Goal: Task Accomplishment & Management: Use online tool/utility

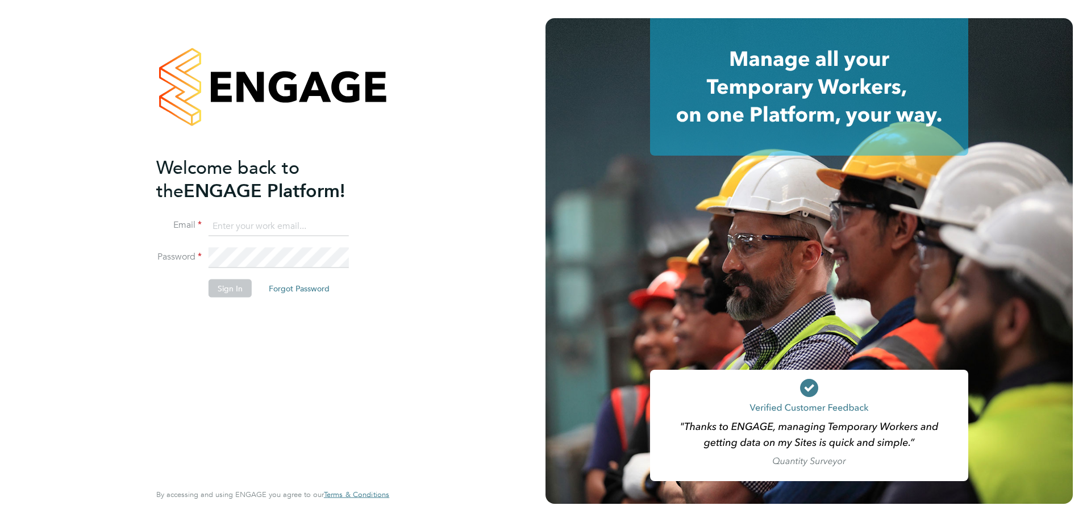
type input "[EMAIL_ADDRESS][DOMAIN_NAME]"
click at [234, 293] on button "Sign In" at bounding box center [229, 289] width 43 height 18
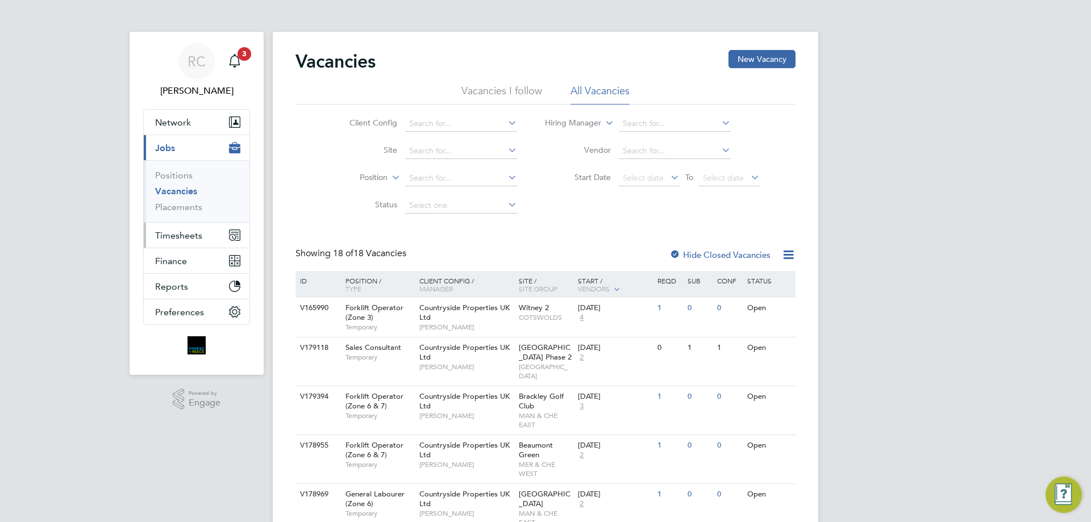
click at [232, 236] on icon "Main navigation" at bounding box center [232, 237] width 5 height 5
click at [511, 86] on li "Vacancies I follow" at bounding box center [501, 94] width 81 height 20
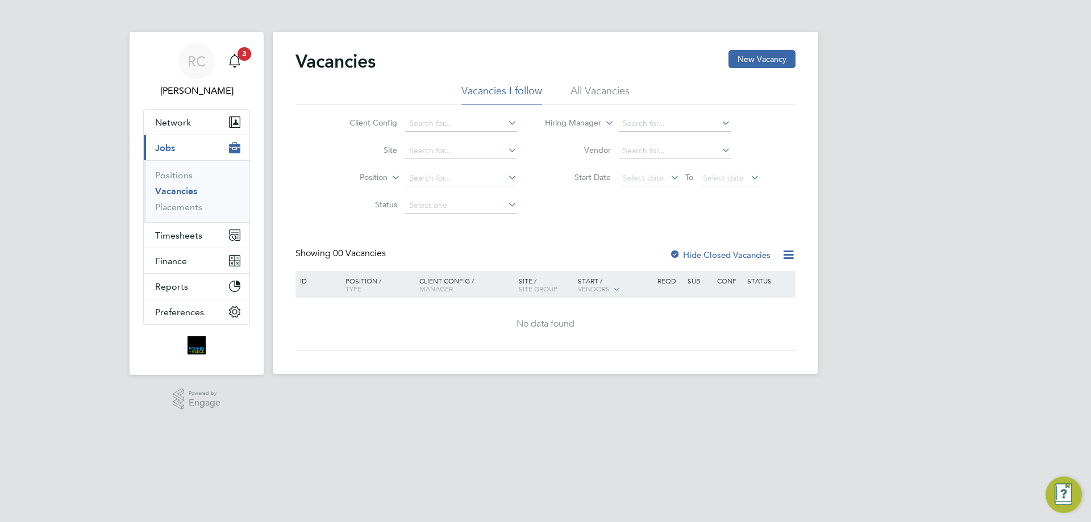
click at [723, 252] on label "Hide Closed Vacancies" at bounding box center [719, 254] width 101 height 11
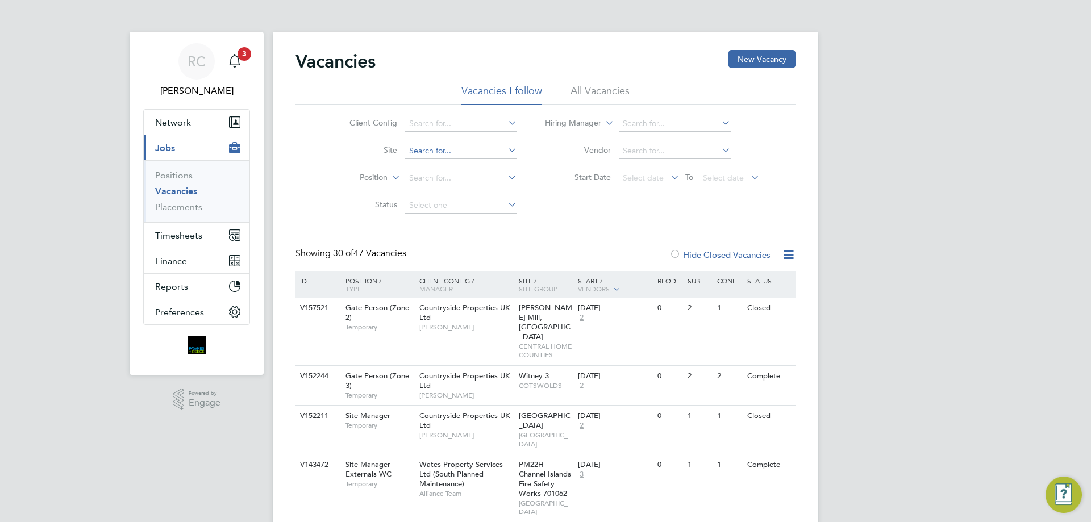
click at [457, 152] on input at bounding box center [461, 151] width 112 height 16
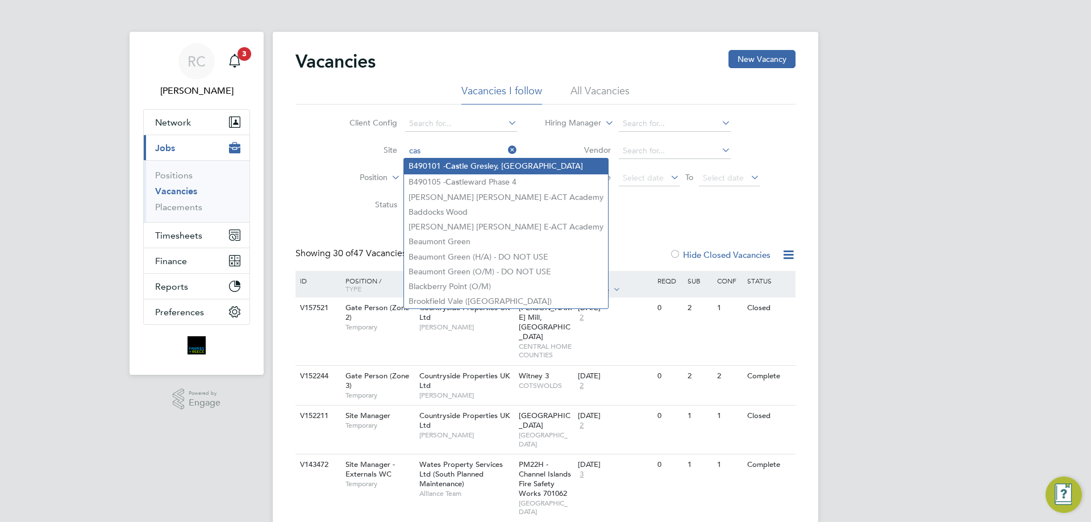
click at [462, 164] on li "B490101 - Cas tle Gresley, Swadlincote" at bounding box center [506, 165] width 204 height 15
type input "B490101 - Castle Gresley, Swadlincote"
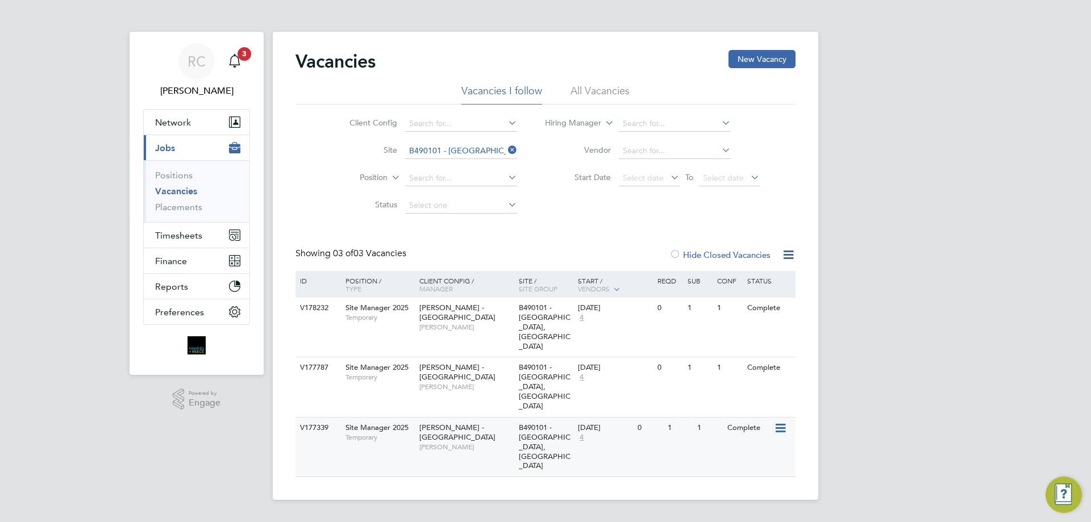
click at [784, 422] on icon at bounding box center [779, 429] width 11 height 14
click at [745, 418] on li "View Details" at bounding box center [752, 416] width 66 height 16
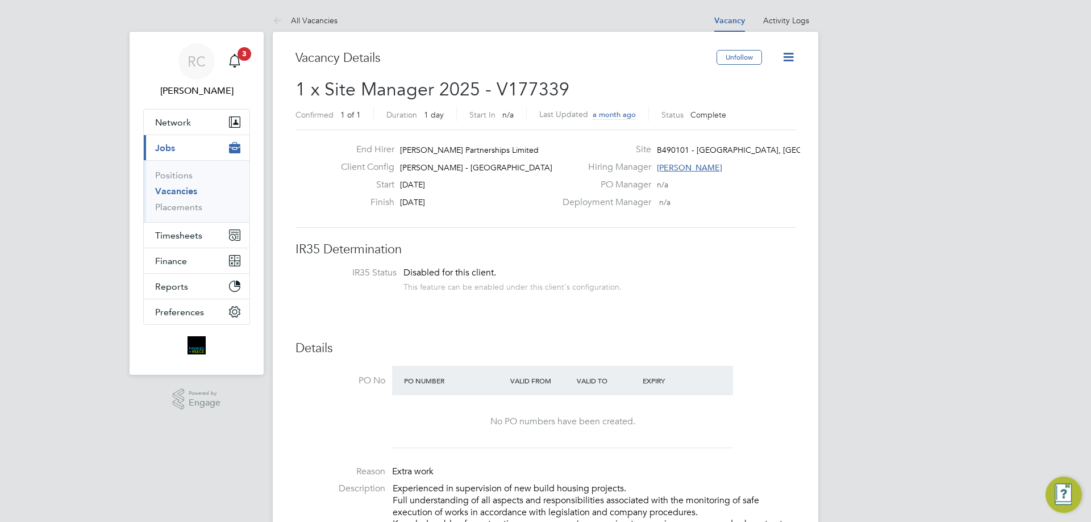
click at [790, 61] on icon at bounding box center [788, 57] width 14 height 14
click at [175, 235] on span "Timesheets" at bounding box center [178, 235] width 47 height 11
click at [191, 236] on span "Timesheets" at bounding box center [178, 235] width 47 height 11
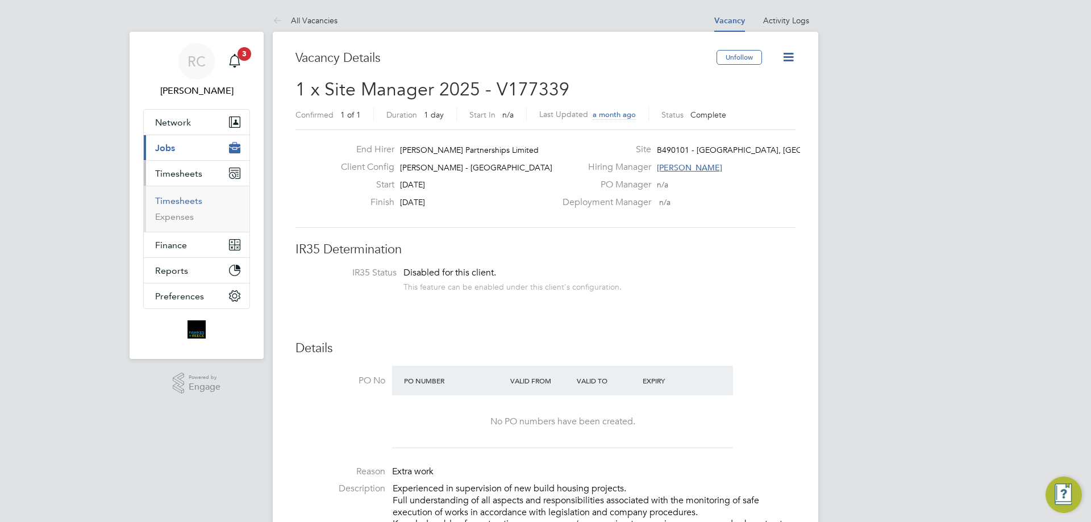
click at [183, 202] on link "Timesheets" at bounding box center [178, 200] width 47 height 11
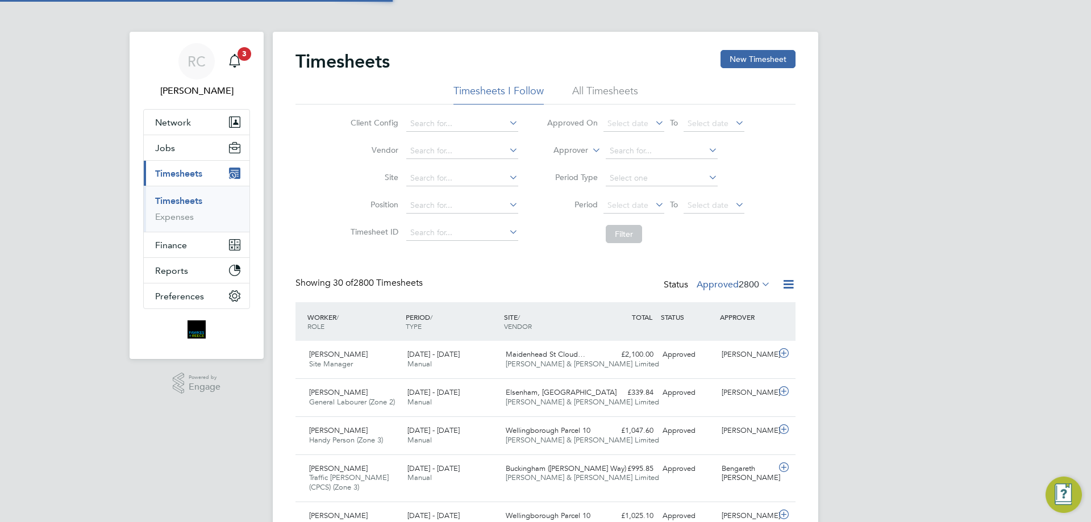
scroll to position [29, 99]
click at [427, 178] on input at bounding box center [462, 178] width 112 height 16
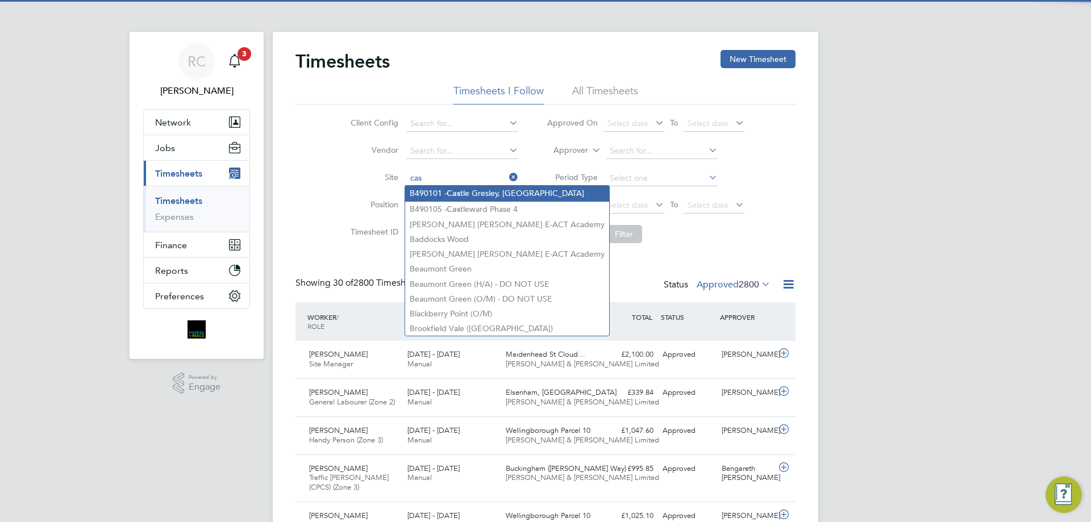
click at [475, 194] on li "B490101 - Cas tle Gresley, Swadlincote" at bounding box center [507, 193] width 204 height 15
type input "B490101 - Castle Gresley, Swadlincote"
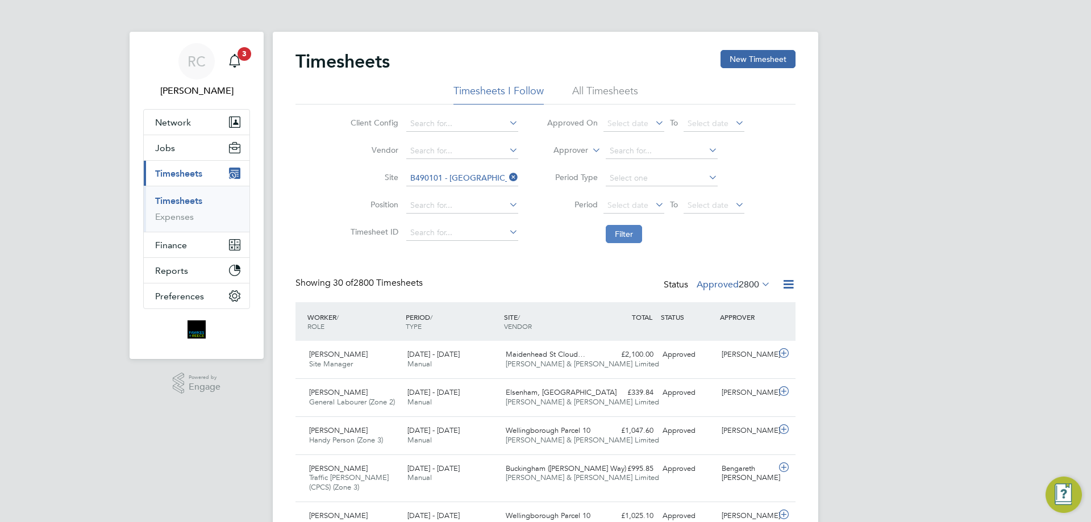
click at [623, 236] on button "Filter" at bounding box center [624, 234] width 36 height 18
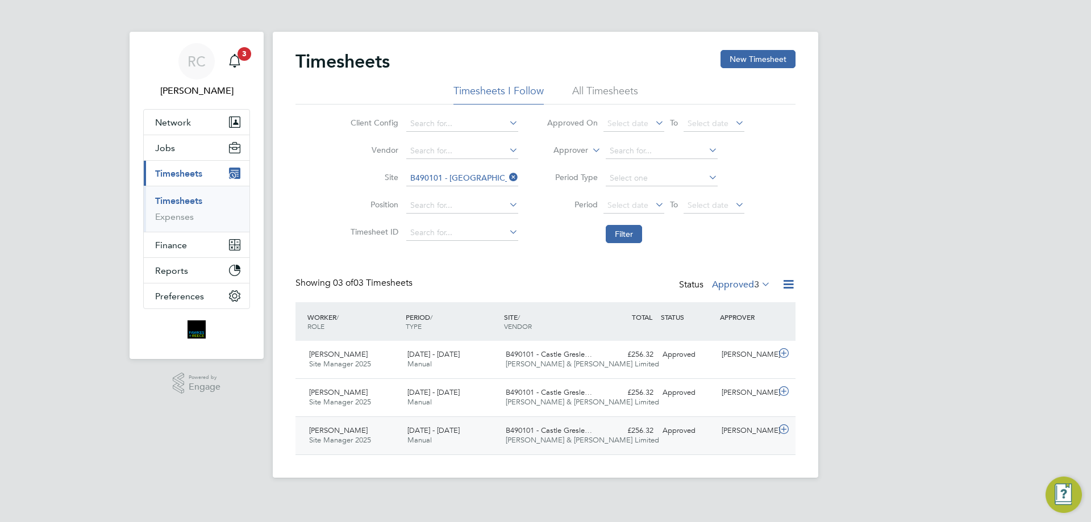
drag, startPoint x: 491, startPoint y: 439, endPoint x: 500, endPoint y: 441, distance: 9.9
click at [500, 441] on div "Adewale Oluwatosin Site Manager 2025 26 Jul - 1 Aug 2025 26 Jul - 1 Aug 2025 Ma…" at bounding box center [545, 435] width 500 height 38
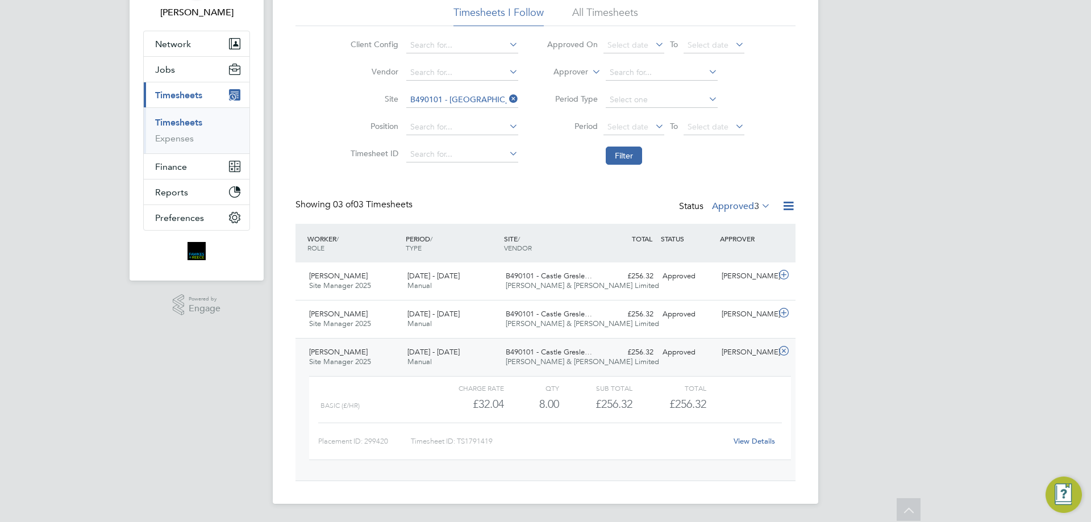
click at [764, 439] on link "View Details" at bounding box center [753, 441] width 41 height 10
